Goal: Transaction & Acquisition: Purchase product/service

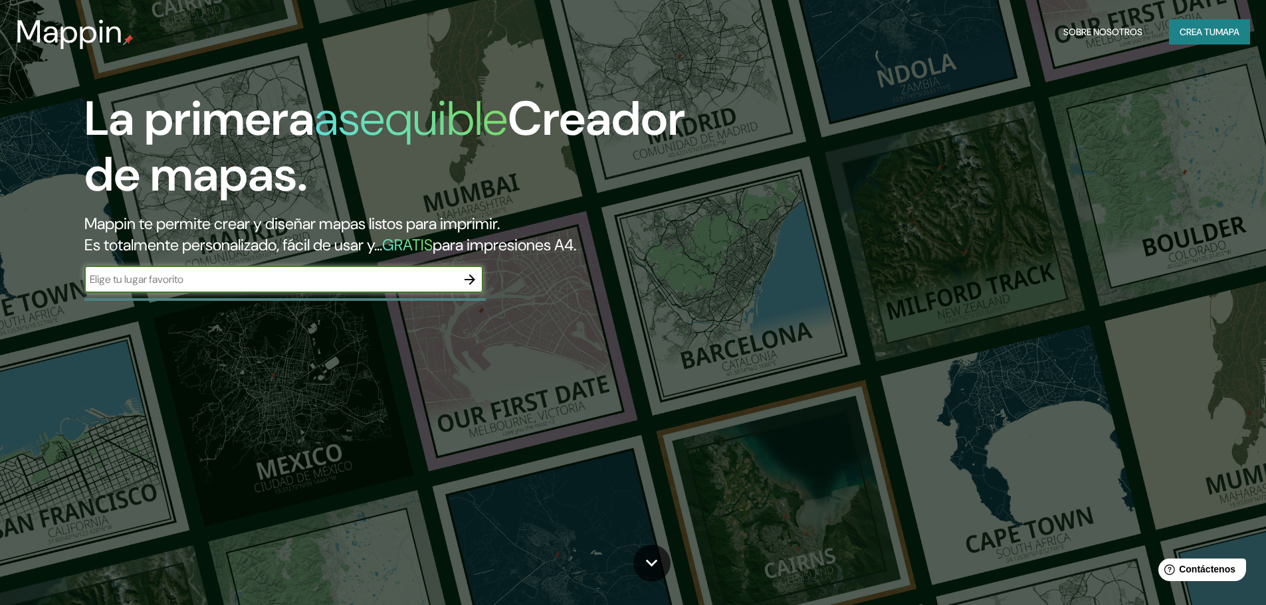
click at [1213, 26] on font "Crea tu" at bounding box center [1198, 32] width 36 height 12
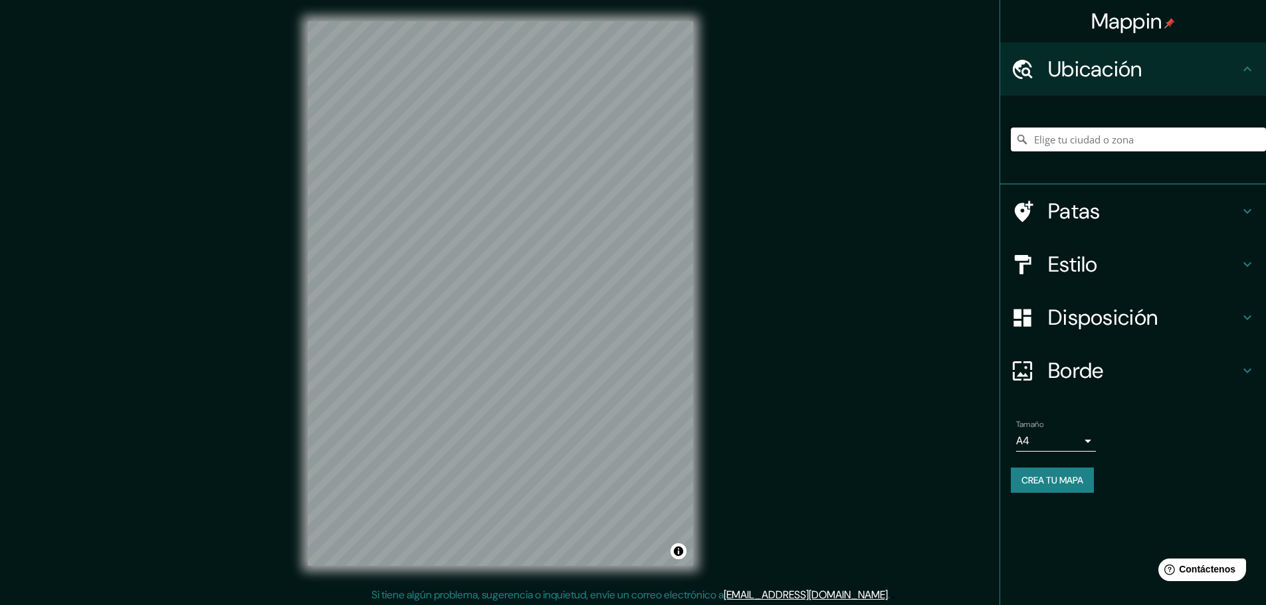
click at [1166, 142] on input "Elige tu ciudad o zona" at bounding box center [1138, 140] width 255 height 24
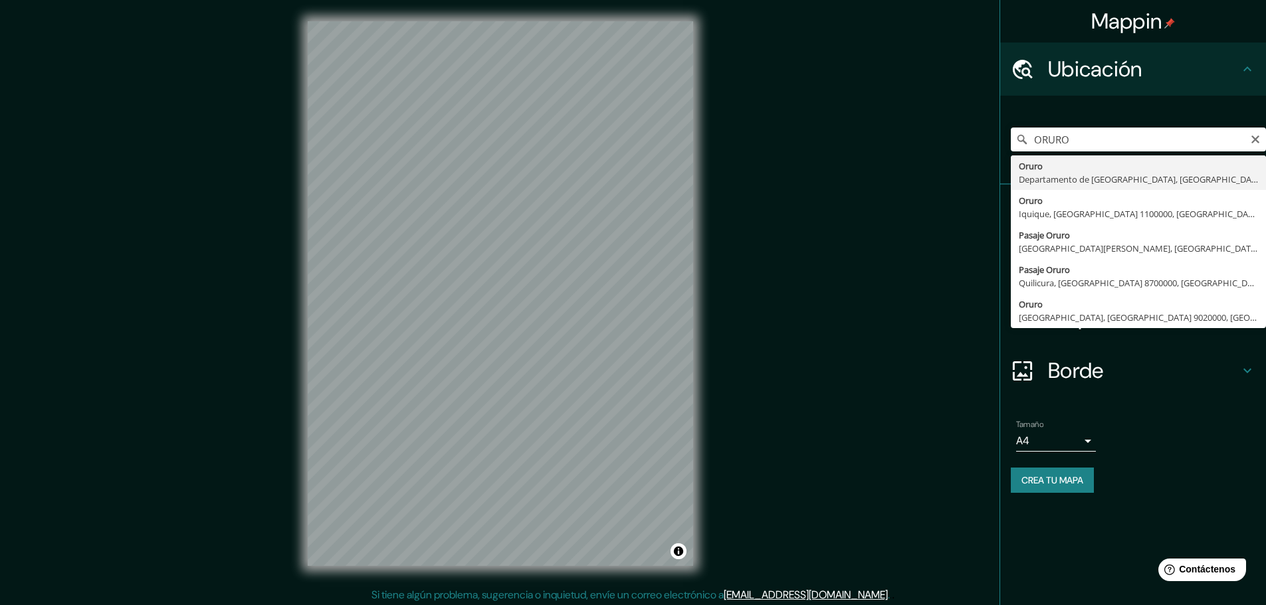
type input "Oruro, Departamento de [GEOGRAPHIC_DATA], [GEOGRAPHIC_DATA]"
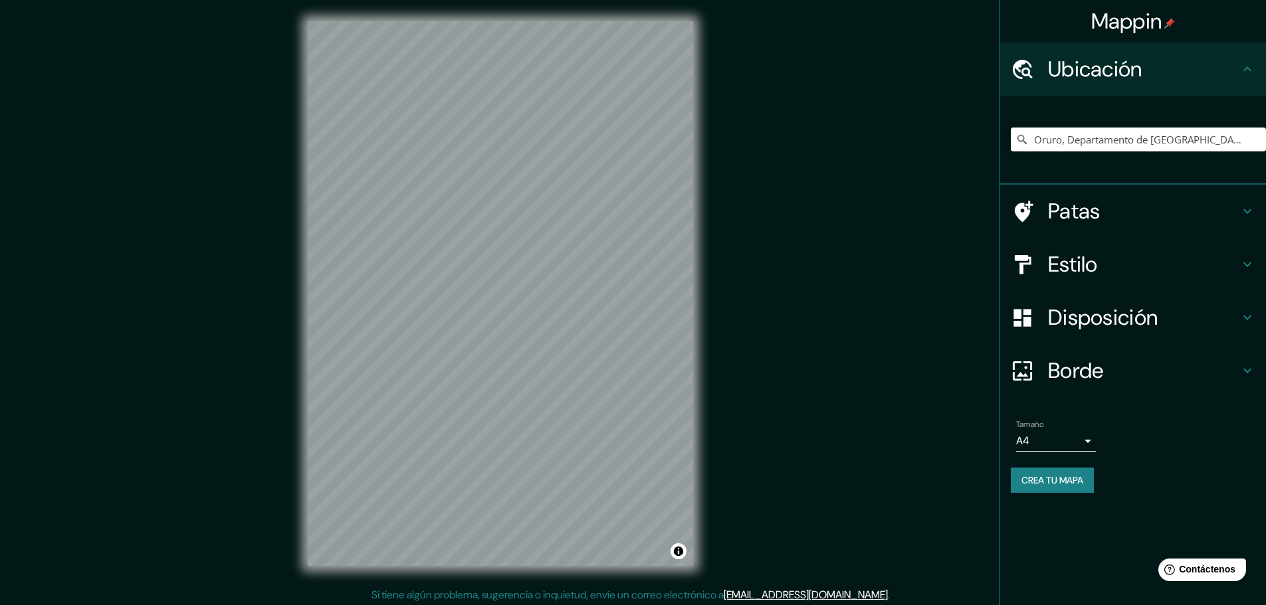
click at [1108, 267] on h4 "Estilo" at bounding box center [1143, 264] width 191 height 27
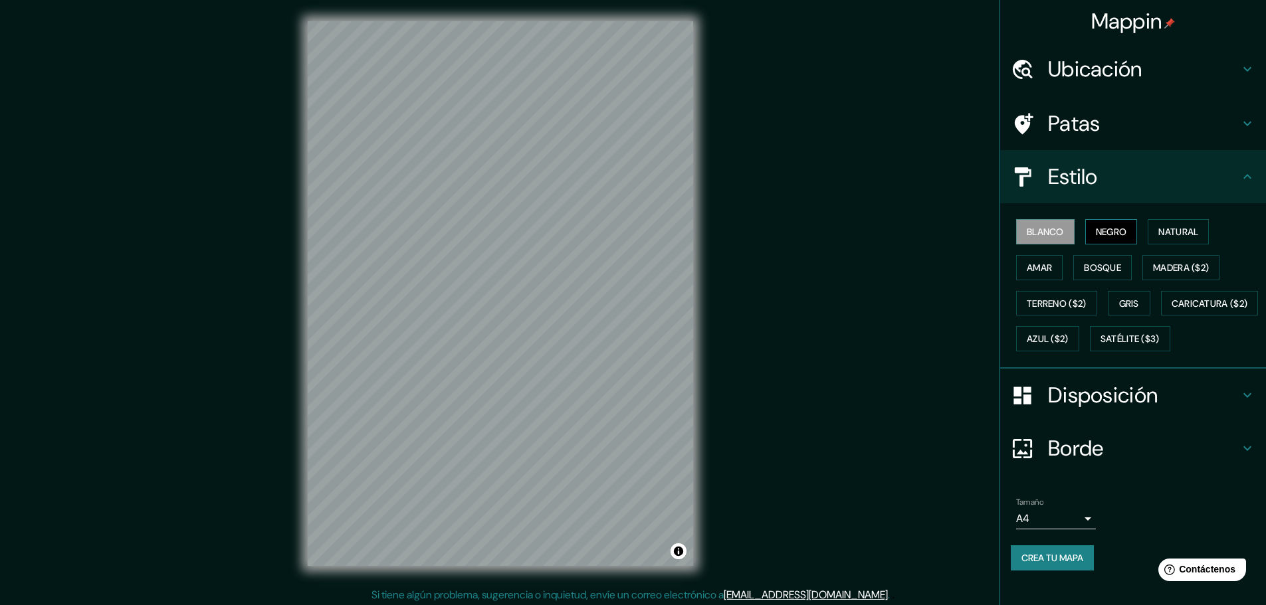
click at [1108, 238] on font "Negro" at bounding box center [1111, 232] width 31 height 12
click at [1108, 235] on font "Negro" at bounding box center [1111, 232] width 31 height 12
click at [1158, 229] on font "Natural" at bounding box center [1178, 232] width 40 height 12
click at [1125, 298] on font "Gris" at bounding box center [1129, 304] width 20 height 12
click at [1106, 272] on font "Bosque" at bounding box center [1102, 268] width 37 height 12
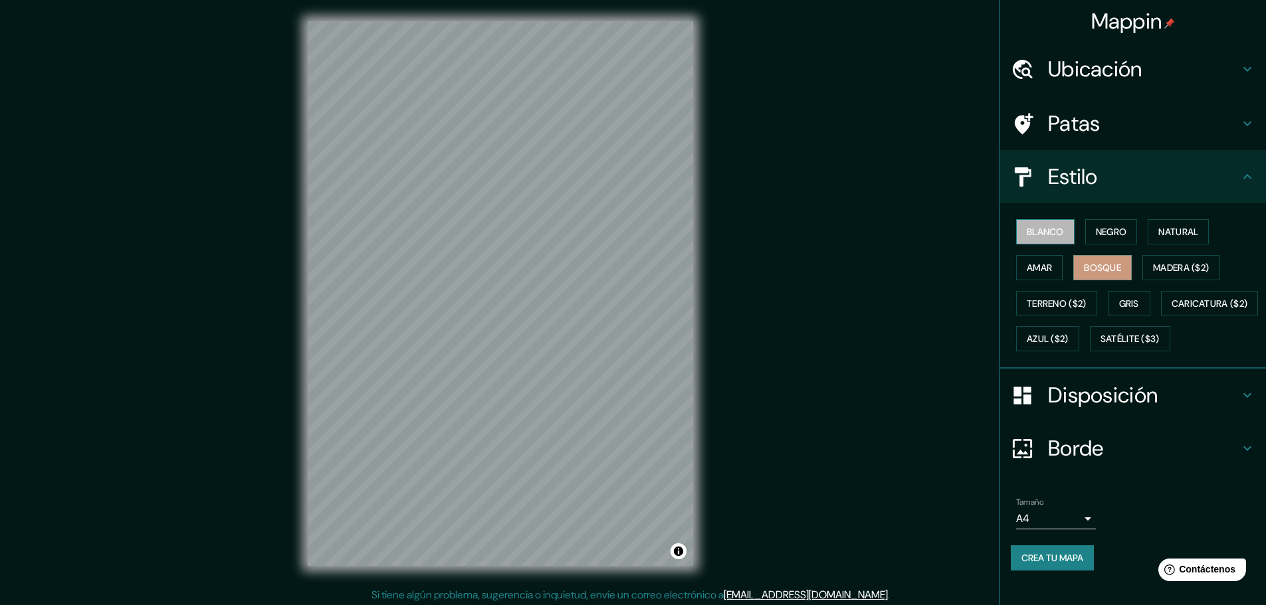
click at [1035, 228] on font "Blanco" at bounding box center [1045, 232] width 37 height 12
click at [1059, 564] on font "Crea tu mapa" at bounding box center [1052, 558] width 62 height 12
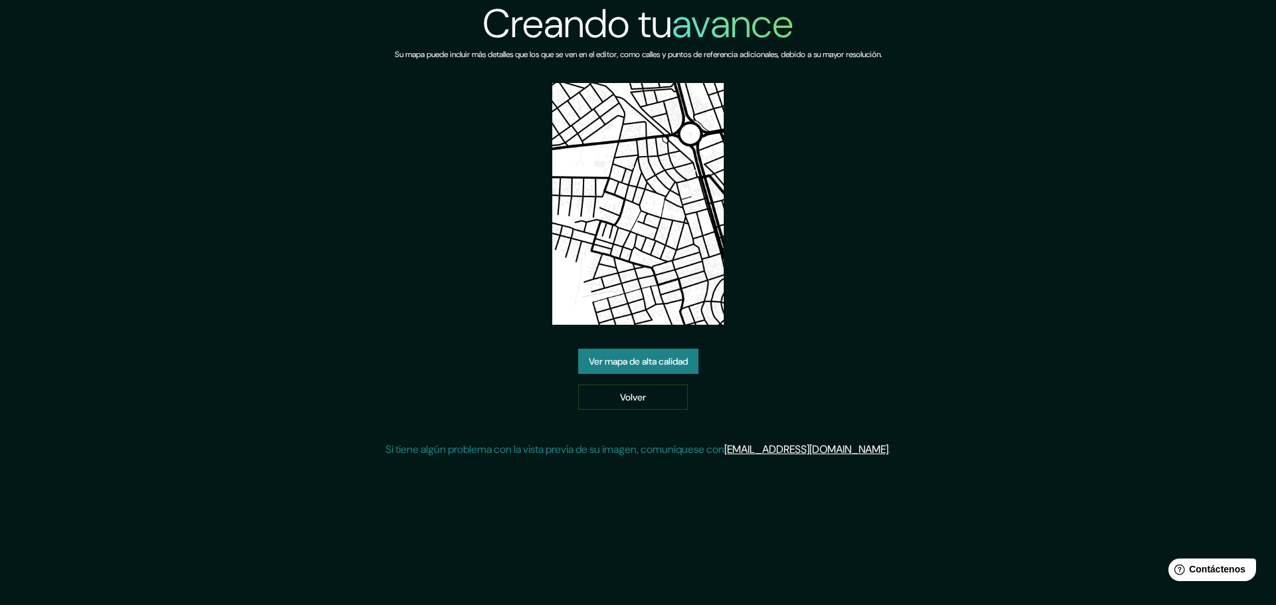
click at [759, 237] on div "Creando tu avance Su mapa puede incluir más detalles que los que se ven en el e…" at bounding box center [637, 234] width 505 height 468
click at [642, 206] on img at bounding box center [637, 204] width 171 height 242
click at [671, 360] on font "Ver mapa de alta calidad" at bounding box center [638, 362] width 99 height 12
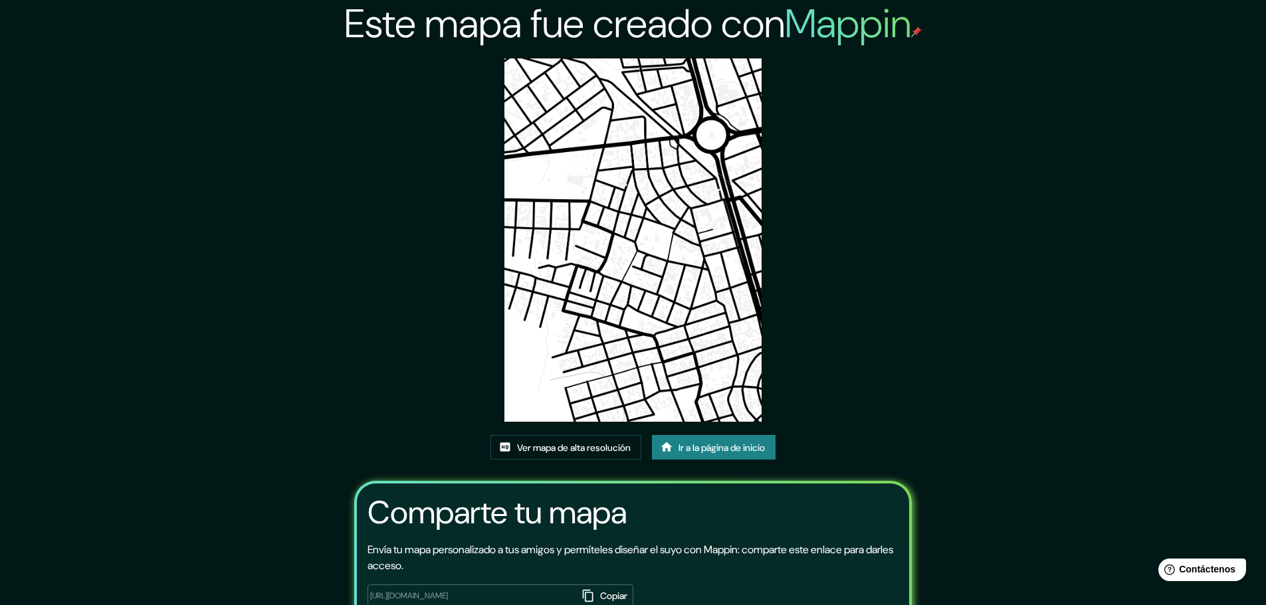
click at [609, 218] on img at bounding box center [632, 239] width 257 height 363
